Goal: Transaction & Acquisition: Download file/media

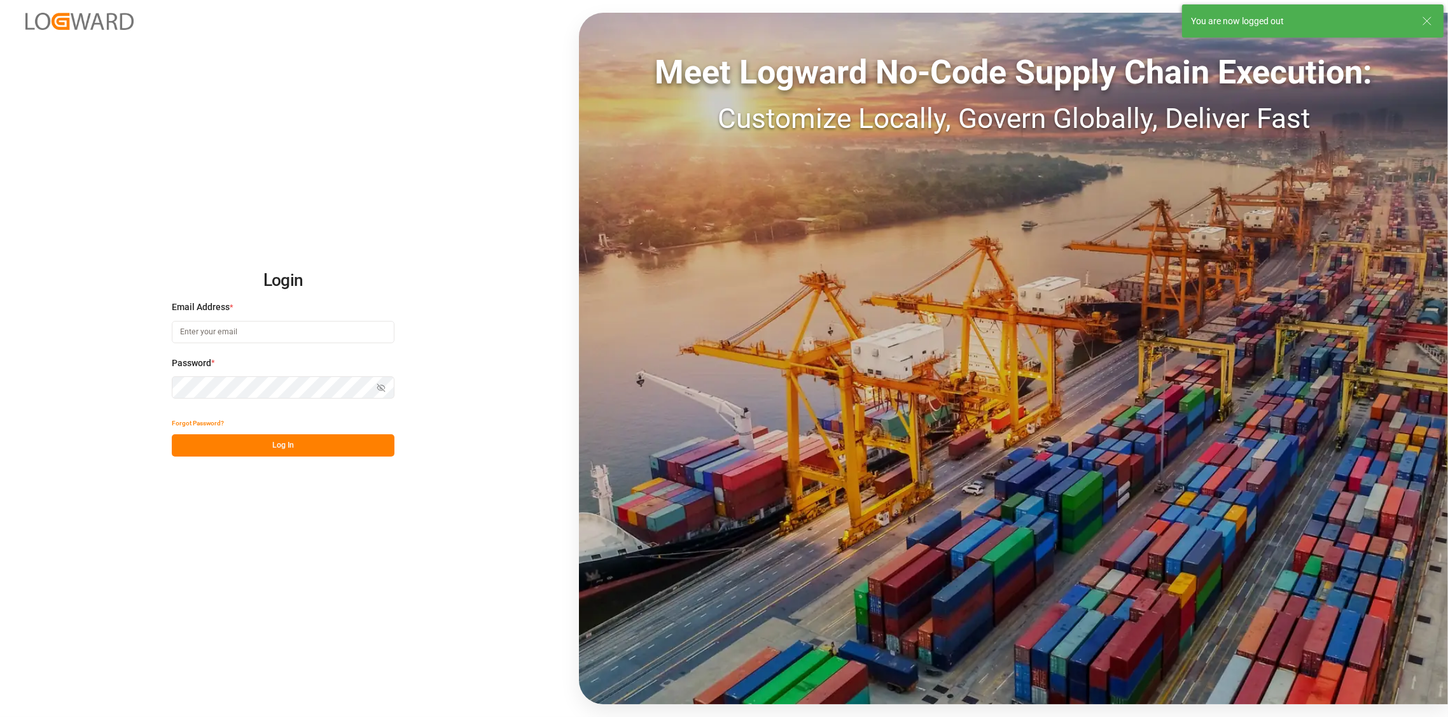
type input "[PERSON_NAME][EMAIL_ADDRESS][DOMAIN_NAME]"
click at [277, 449] on button "Log In" at bounding box center [283, 445] width 223 height 22
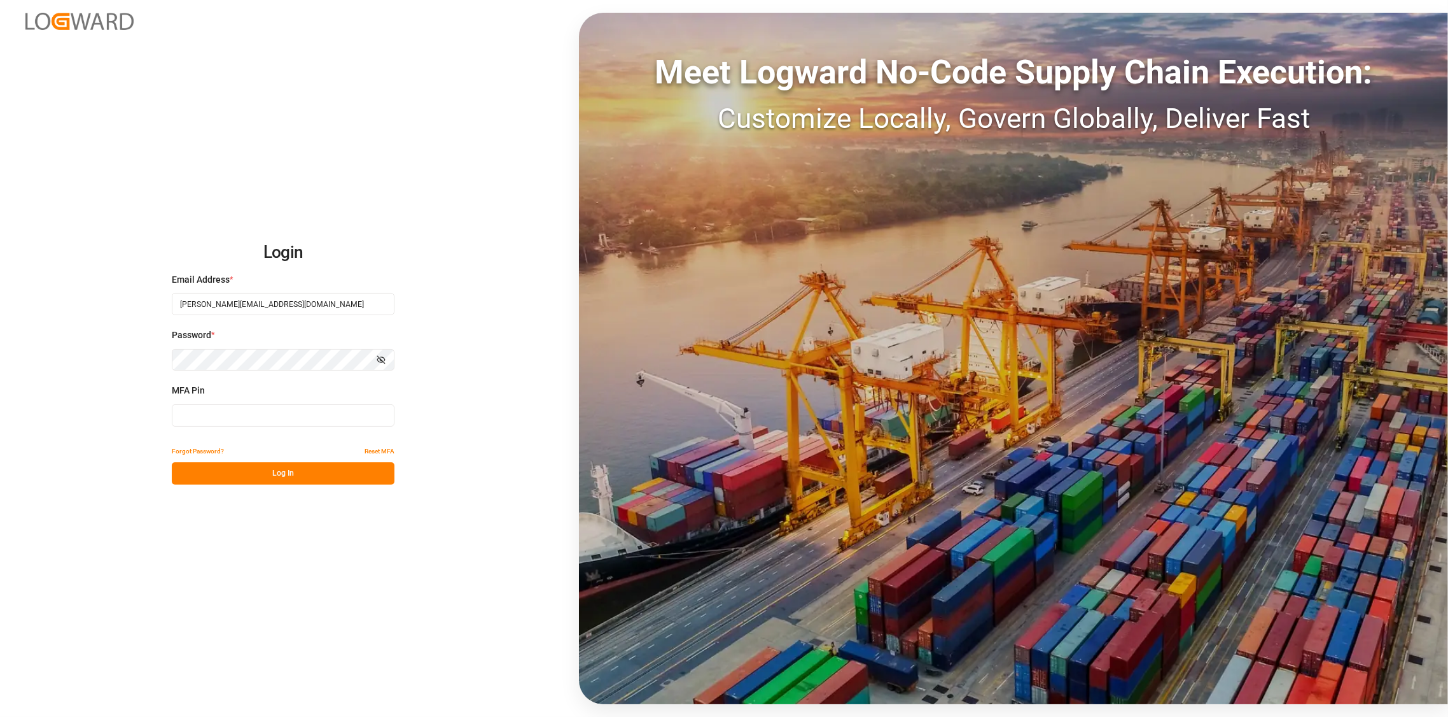
click at [246, 416] on input at bounding box center [283, 415] width 223 height 22
type input "540724"
click at [279, 478] on button "Log In" at bounding box center [283, 473] width 223 height 22
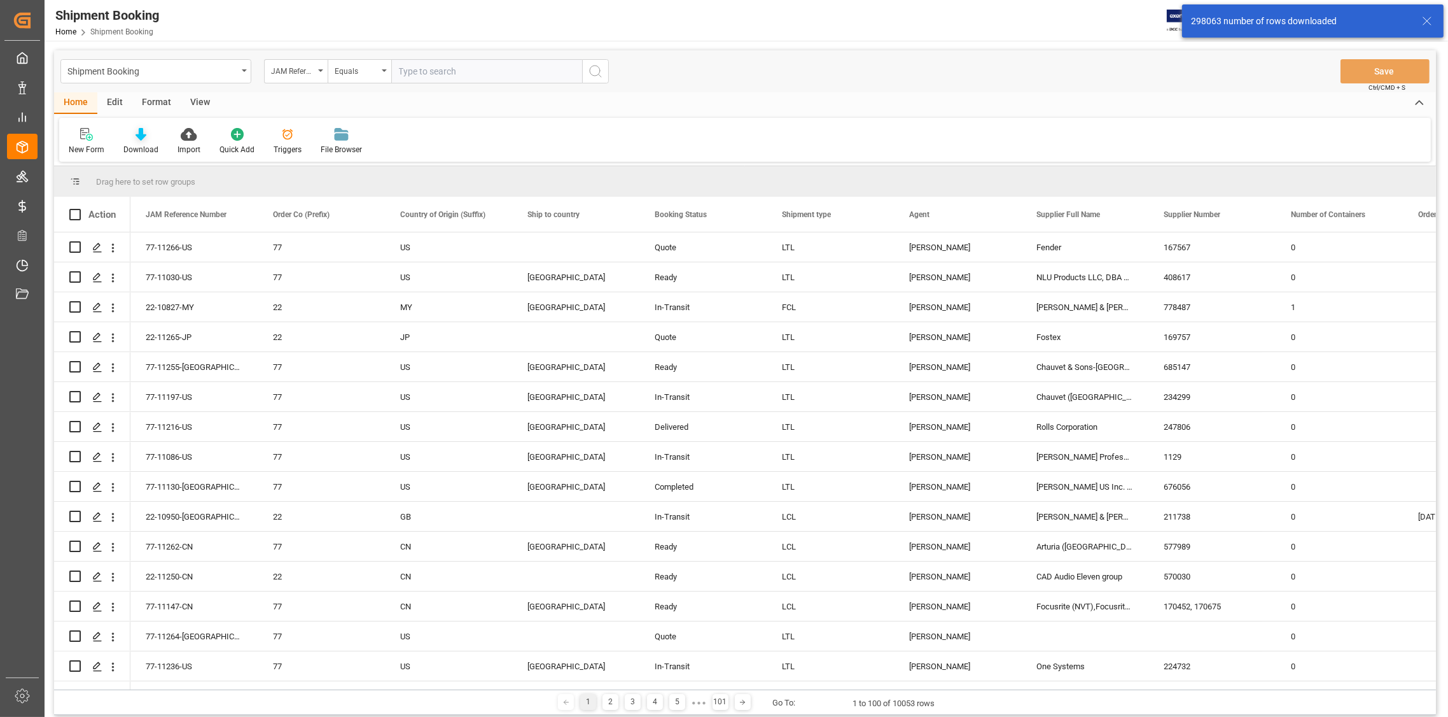
click at [142, 139] on icon at bounding box center [141, 134] width 11 height 13
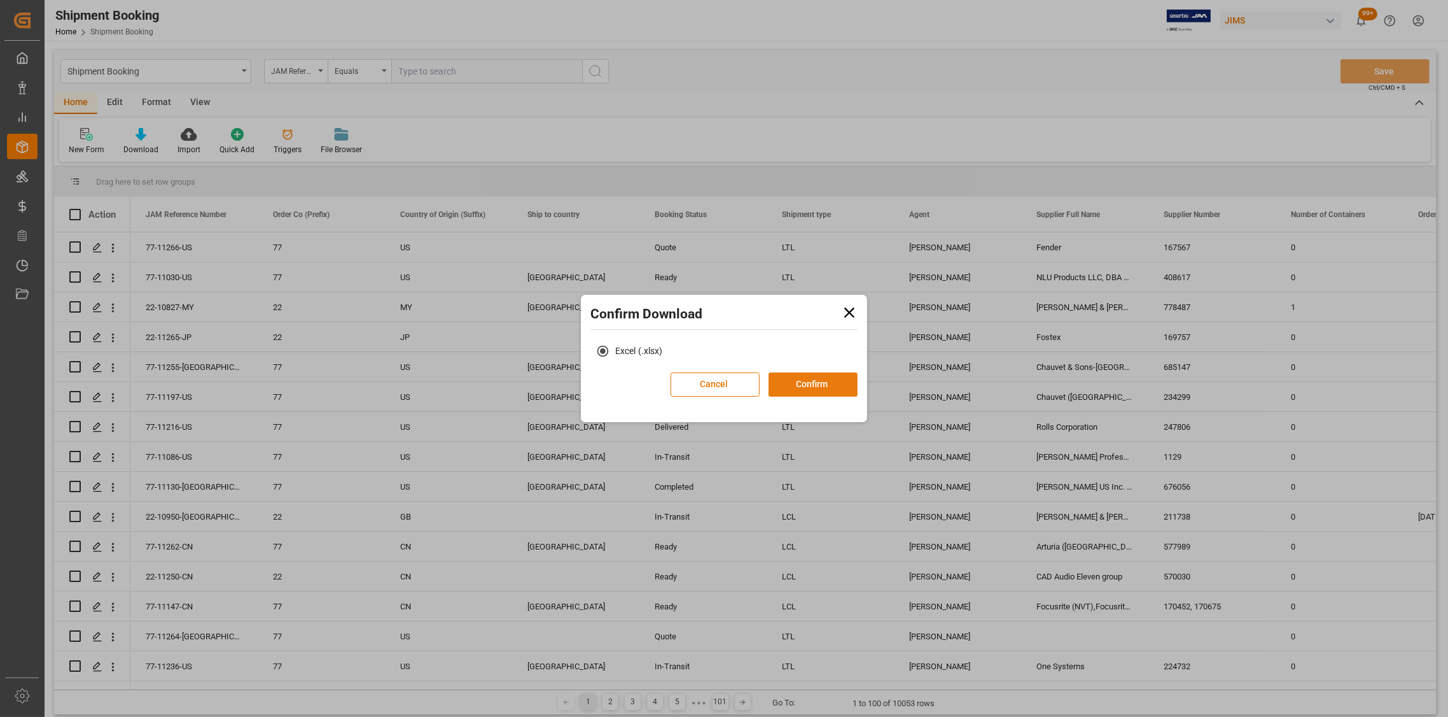
click at [783, 379] on button "Confirm" at bounding box center [813, 384] width 89 height 24
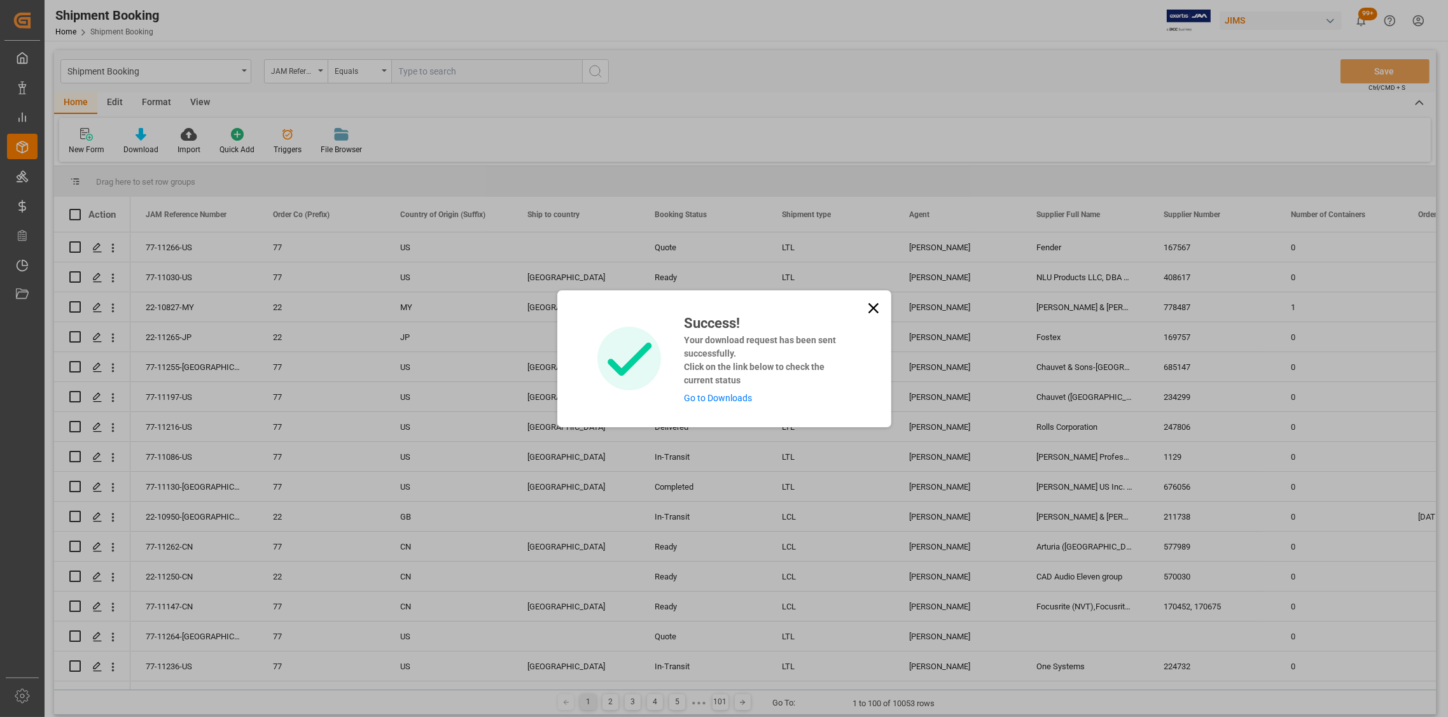
click at [734, 399] on link "Go to Downloads" at bounding box center [718, 398] width 68 height 10
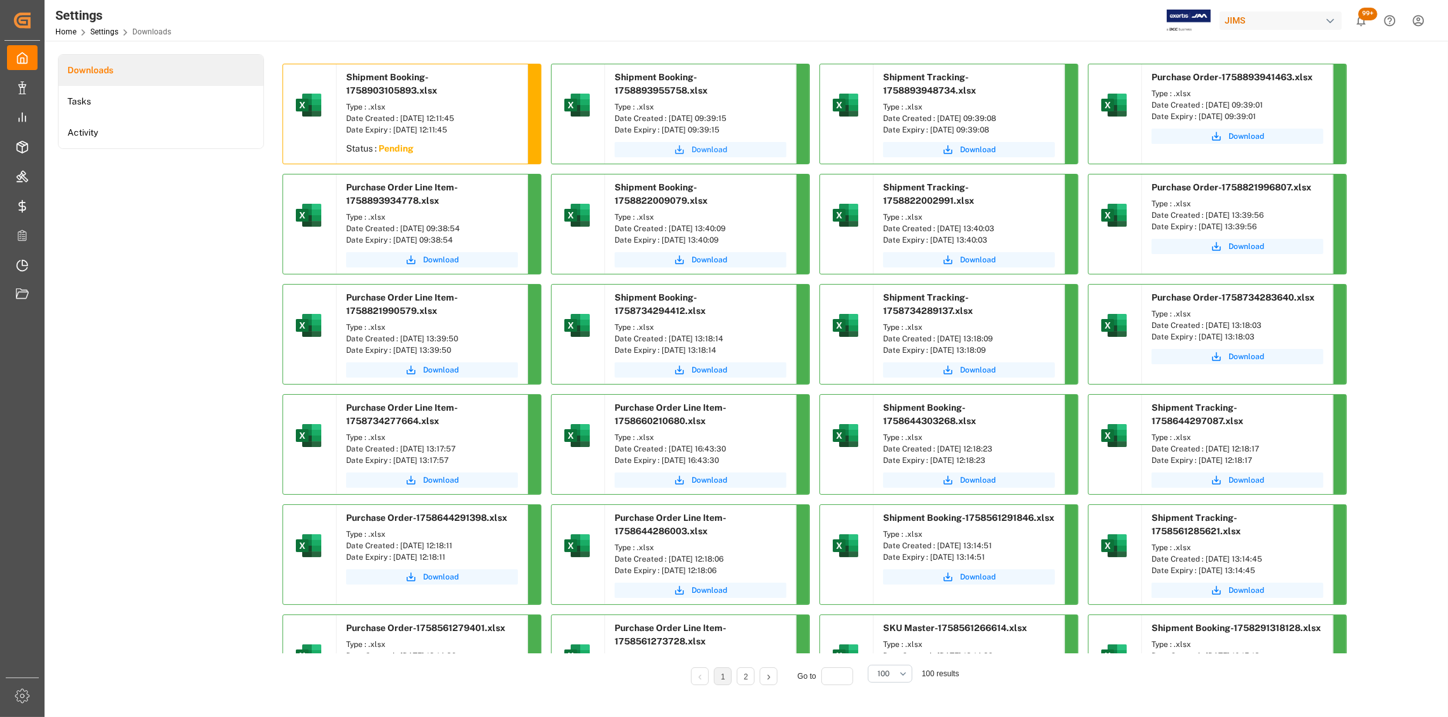
click at [708, 151] on span "Download" at bounding box center [710, 149] width 36 height 11
click at [974, 151] on span "Download" at bounding box center [978, 149] width 36 height 11
click at [1242, 136] on span "Download" at bounding box center [1247, 135] width 36 height 11
click at [438, 258] on span "Download" at bounding box center [441, 259] width 36 height 11
click at [1241, 134] on span "Download" at bounding box center [1247, 135] width 36 height 11
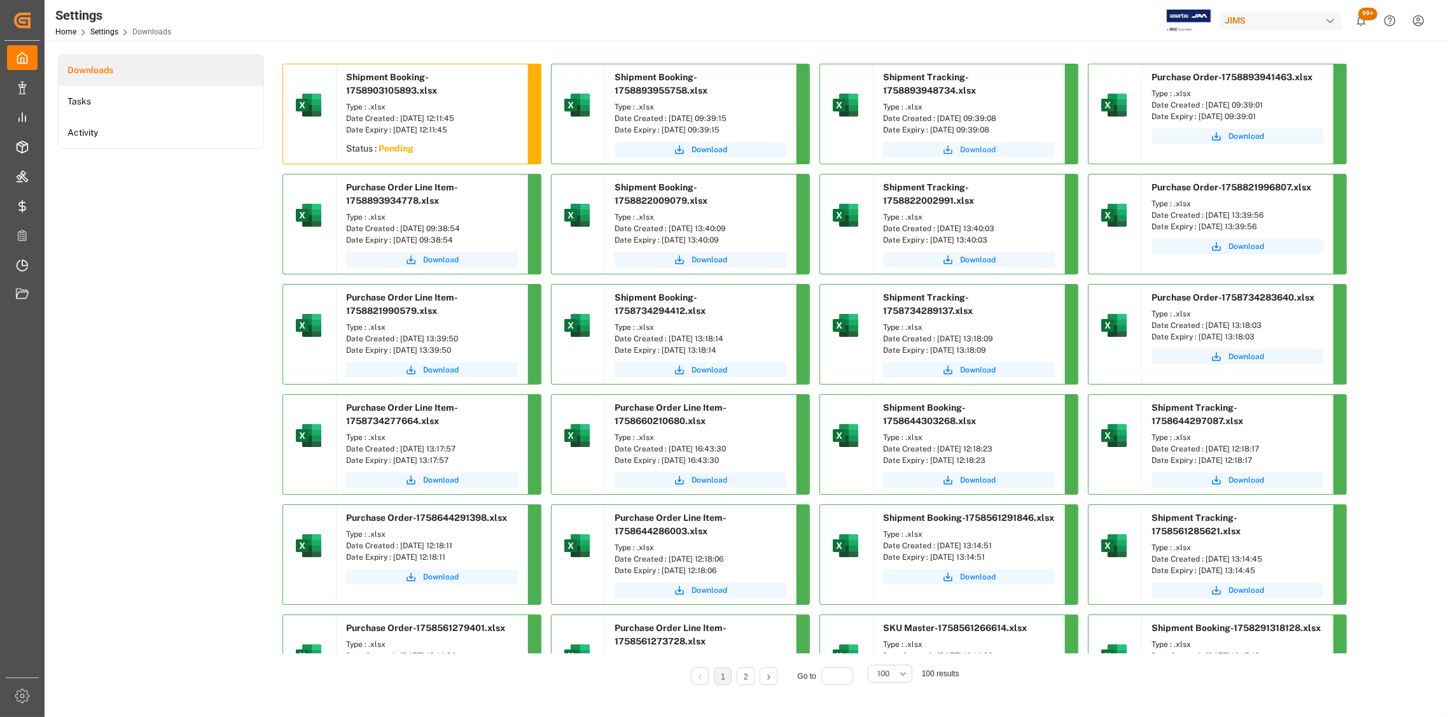
click at [985, 150] on span "Download" at bounding box center [978, 149] width 36 height 11
click at [717, 152] on span "Download" at bounding box center [710, 149] width 36 height 11
drag, startPoint x: 743, startPoint y: 118, endPoint x: 668, endPoint y: 117, distance: 75.1
click at [668, 117] on div "Date Created : [DATE] 09:39:15" at bounding box center [701, 118] width 172 height 11
copy div "[DATE] 09:39:15"
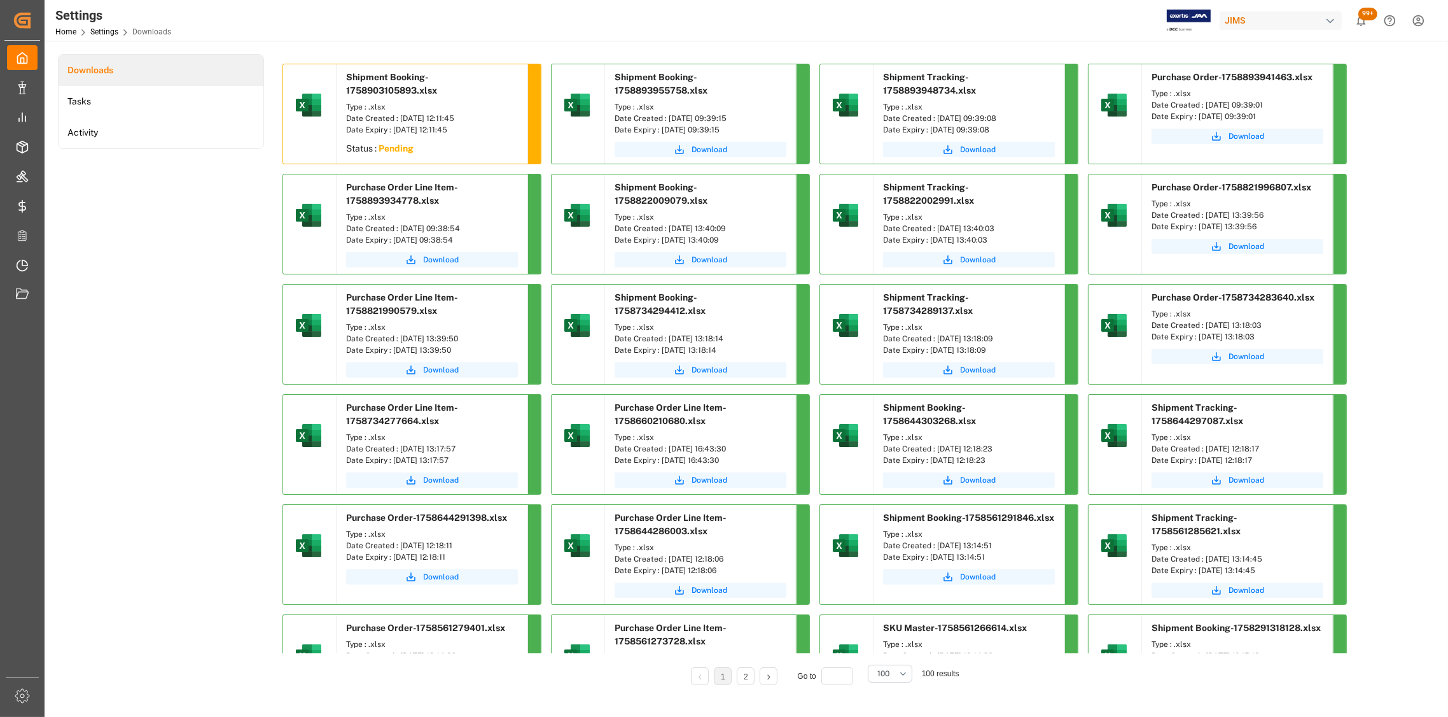
drag, startPoint x: 1014, startPoint y: 116, endPoint x: 934, endPoint y: 122, distance: 80.4
click at [934, 122] on div "Date Created : [DATE] 09:39:08" at bounding box center [969, 118] width 172 height 11
copy div "[DATE] 09:39:08"
drag, startPoint x: 1285, startPoint y: 104, endPoint x: 1205, endPoint y: 103, distance: 80.8
click at [1205, 103] on div "Date Created : [DATE] 09:39:01" at bounding box center [1238, 104] width 172 height 11
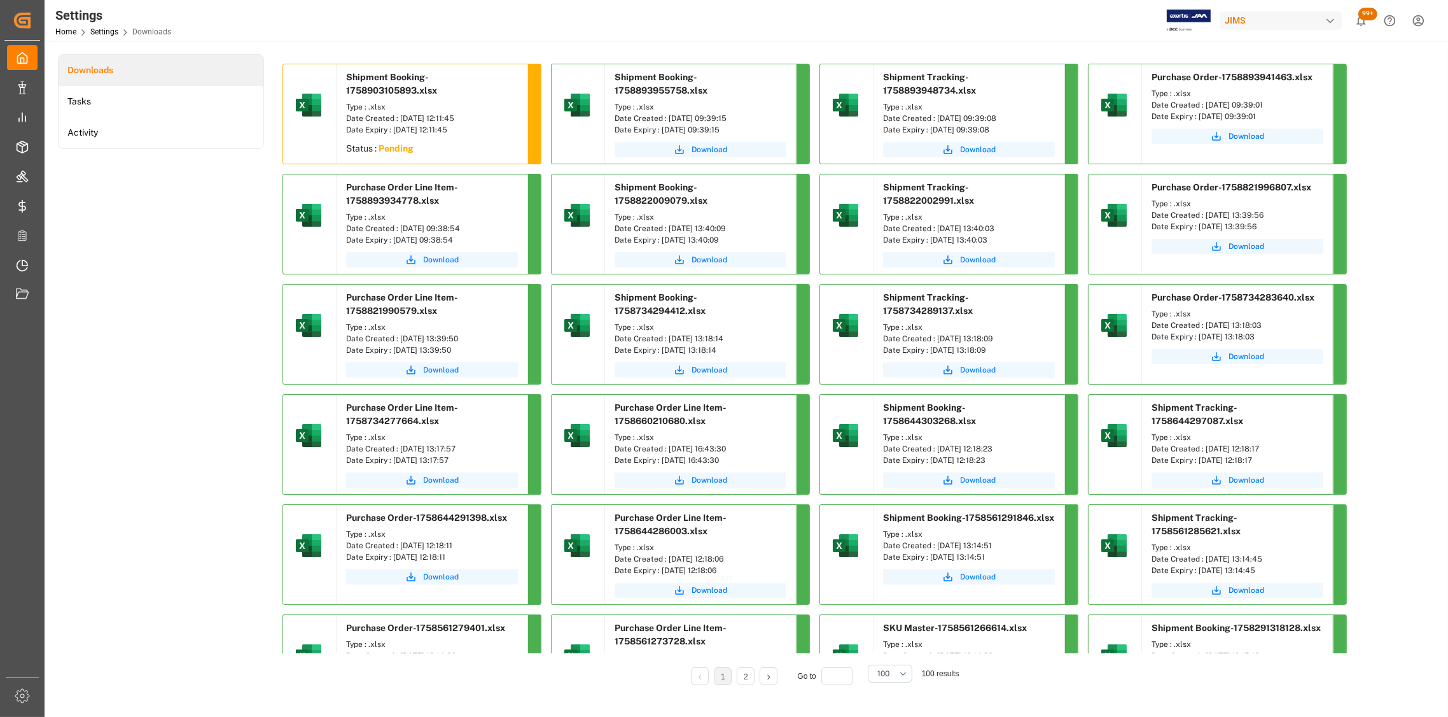
copy div "[DATE] 09:39:01"
drag, startPoint x: 492, startPoint y: 228, endPoint x: 398, endPoint y: 228, distance: 94.2
click at [398, 228] on div "Date Created : [DATE] 09:38:54" at bounding box center [432, 228] width 172 height 11
copy div "[DATE] 09:38:54"
